Goal: Task Accomplishment & Management: Complete application form

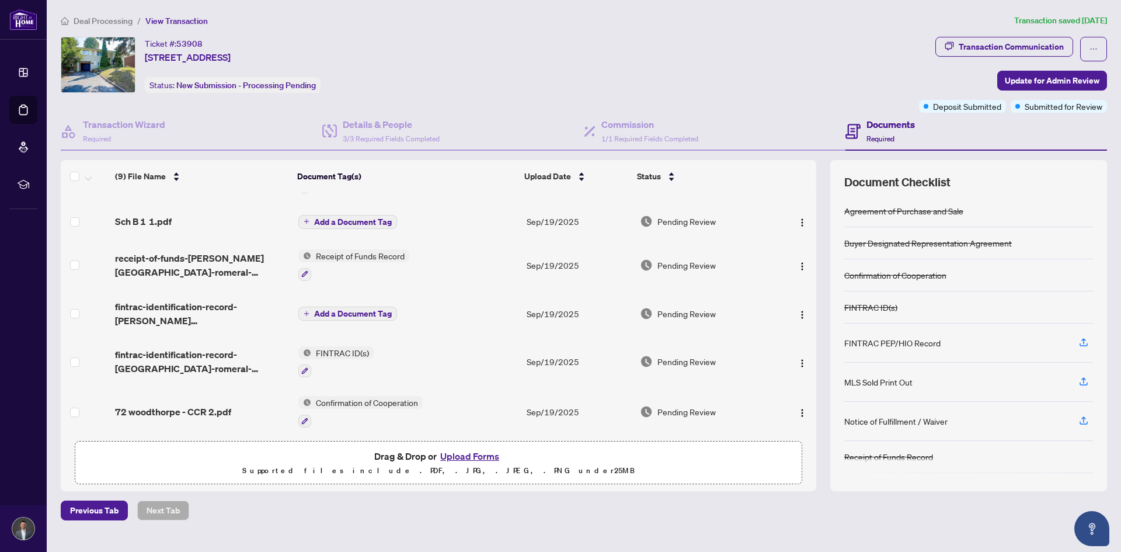
scroll to position [58, 0]
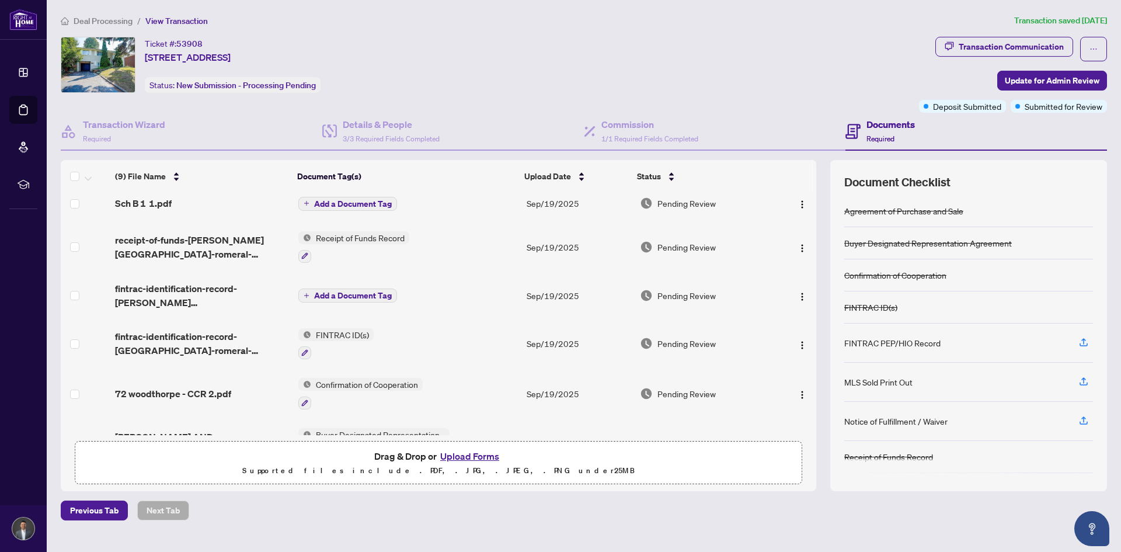
click at [461, 459] on button "Upload Forms" at bounding box center [470, 455] width 66 height 15
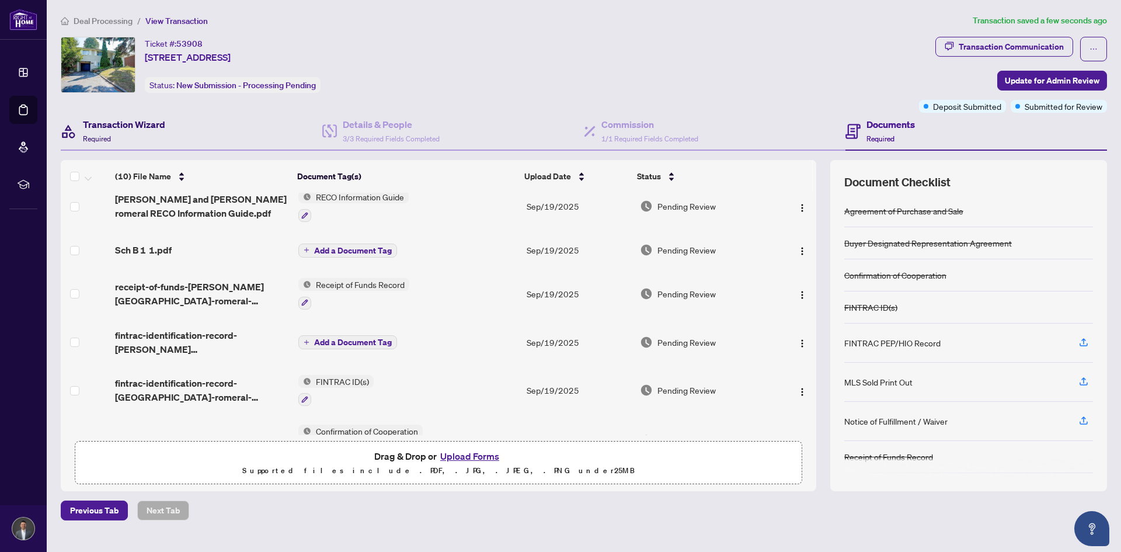
click at [130, 138] on div "Transaction Wizard Required" at bounding box center [124, 130] width 82 height 27
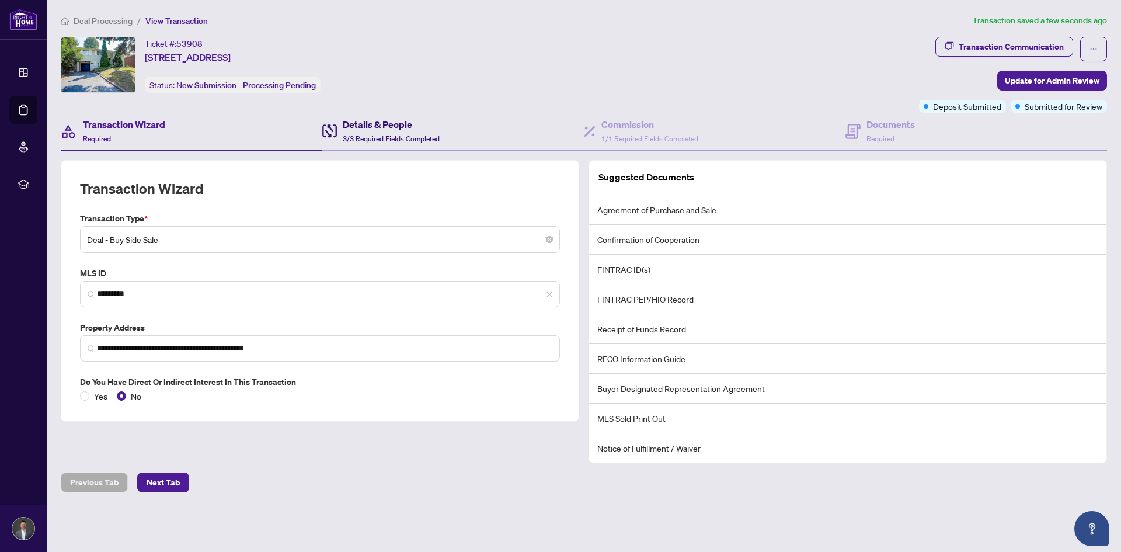
click at [409, 130] on h4 "Details & People" at bounding box center [391, 124] width 97 height 14
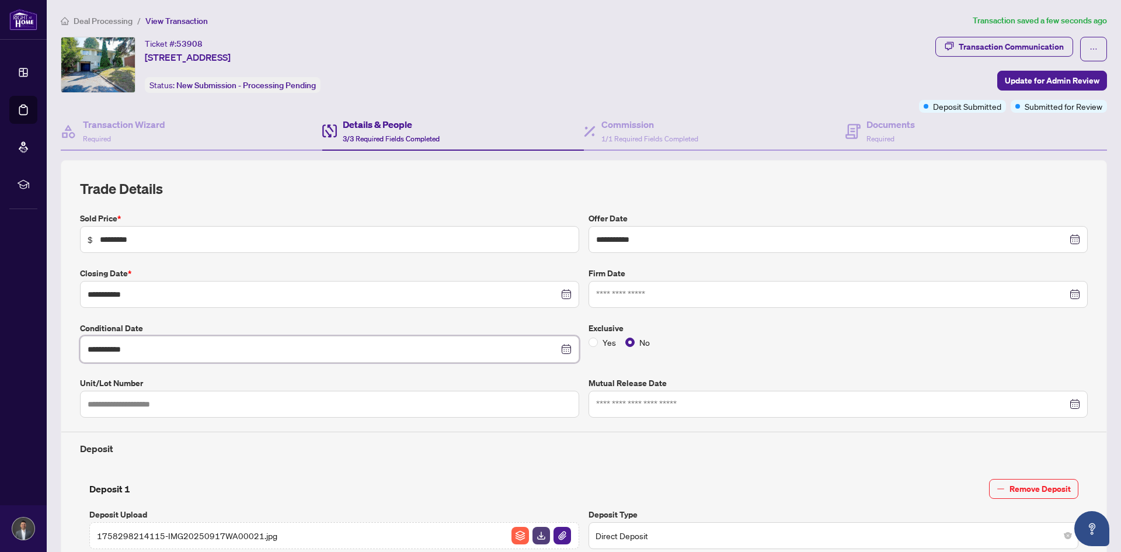
click at [504, 352] on input "**********" at bounding box center [323, 349] width 471 height 13
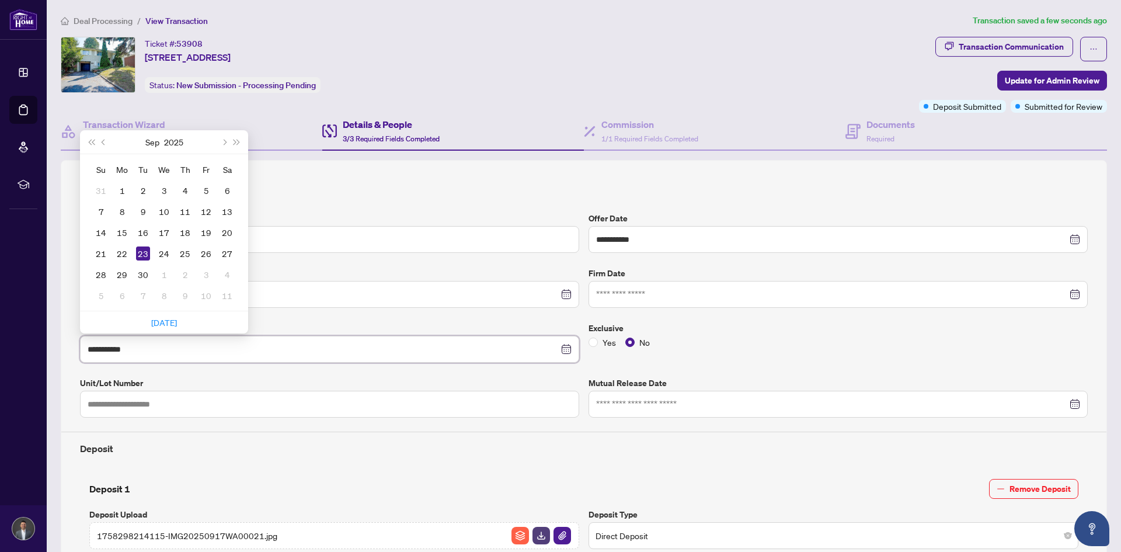
type input "**********"
click at [161, 250] on div "24" at bounding box center [164, 253] width 14 height 14
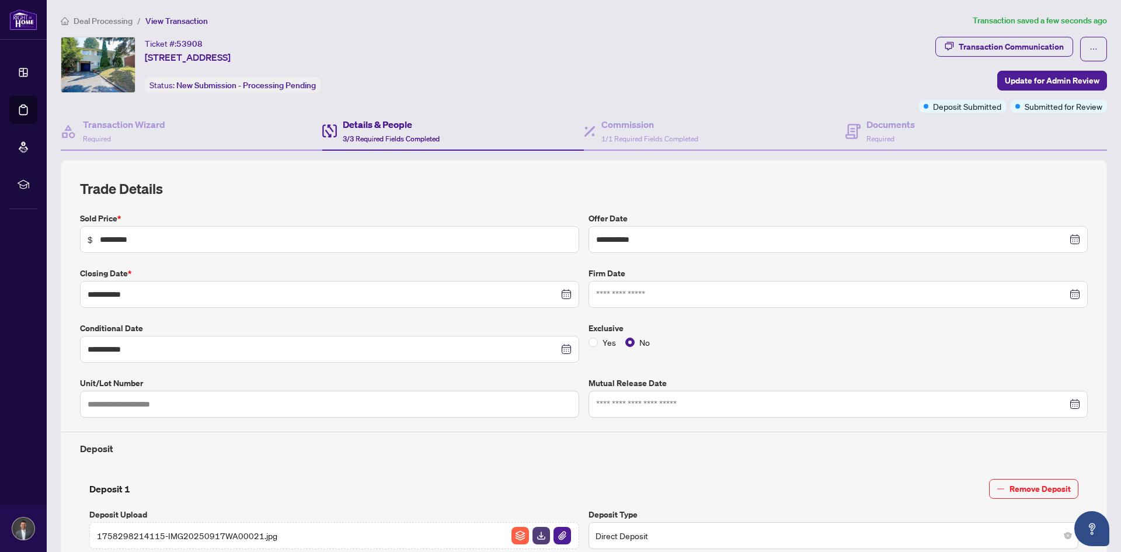
click at [1005, 84] on span "Update for Admin Review" at bounding box center [1052, 80] width 95 height 19
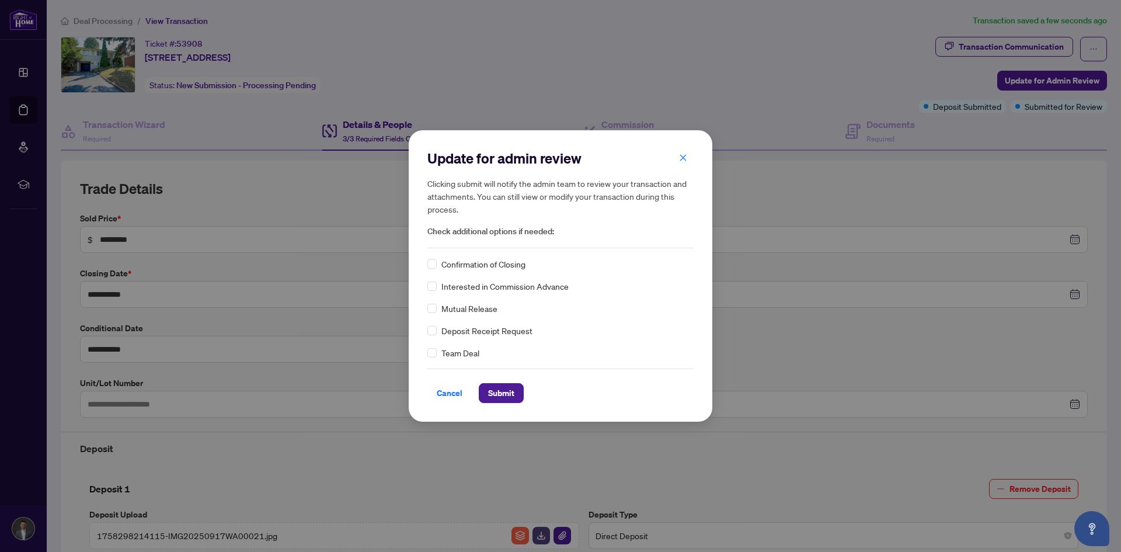
click at [512, 396] on span "Submit" at bounding box center [501, 393] width 26 height 19
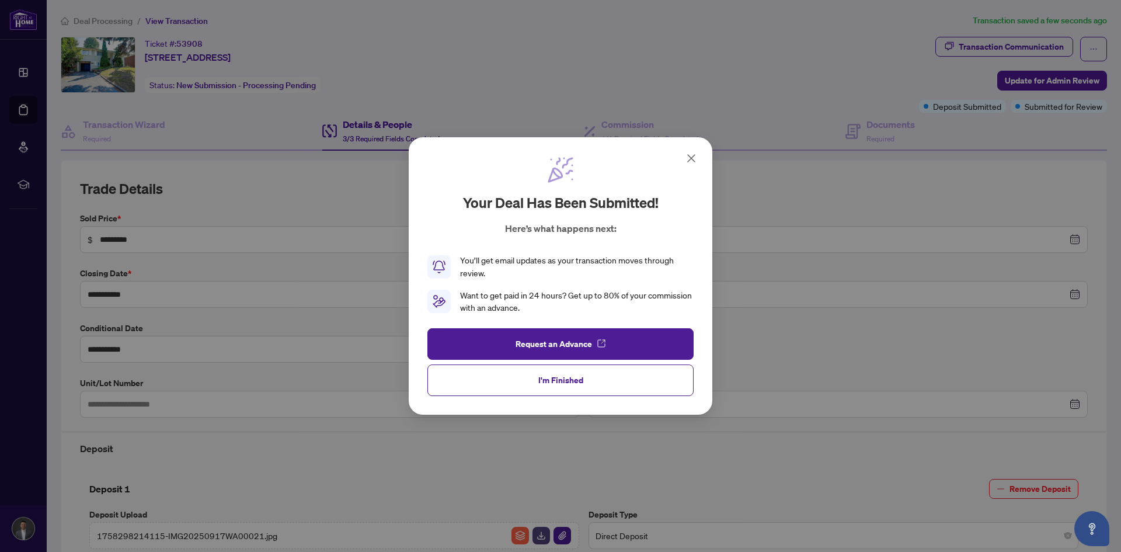
click at [579, 383] on span "I'm Finished" at bounding box center [560, 380] width 45 height 19
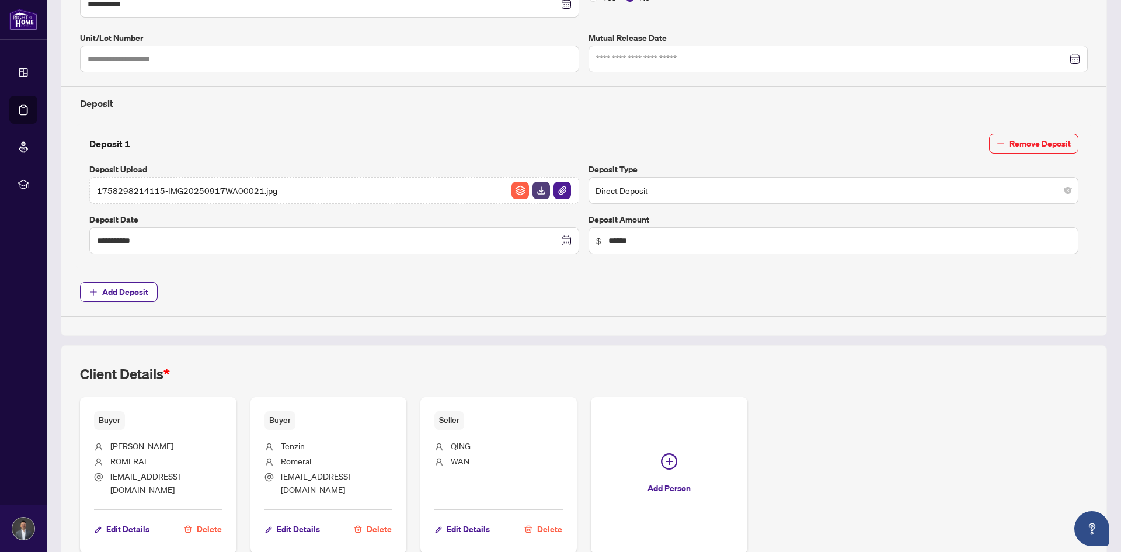
scroll to position [396, 0]
